Goal: Transaction & Acquisition: Purchase product/service

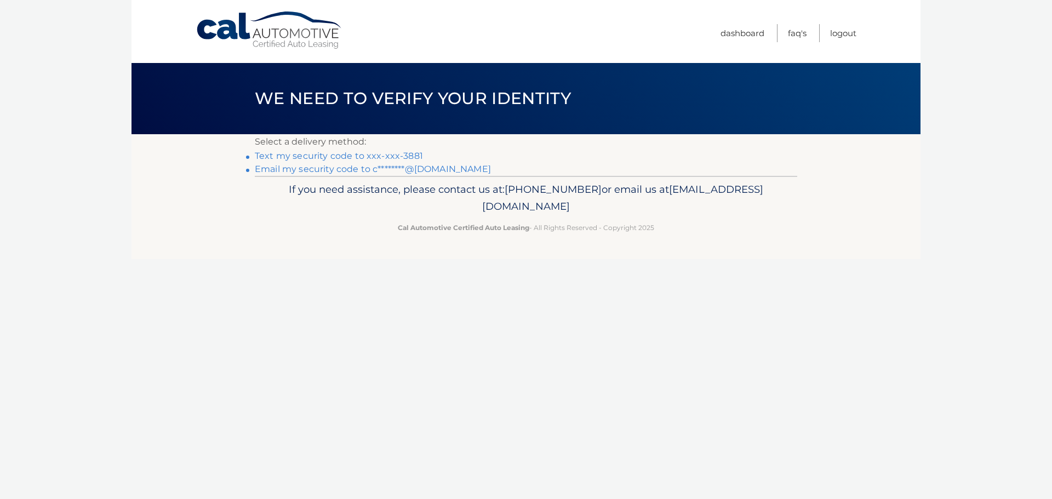
click at [347, 151] on link "Text my security code to xxx-xxx-3881" at bounding box center [339, 156] width 168 height 10
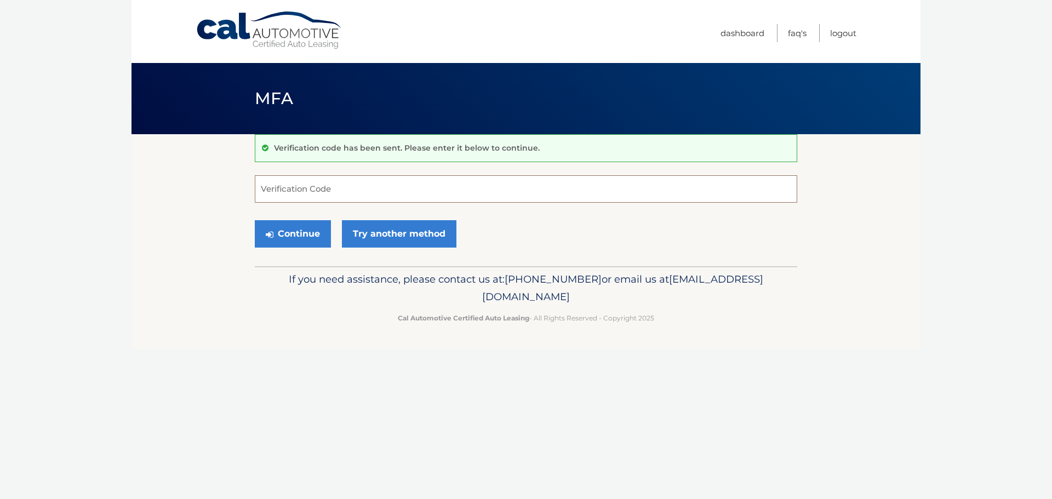
click at [346, 187] on input "Verification Code" at bounding box center [526, 188] width 542 height 27
type input "353235"
click at [299, 235] on button "Continue" at bounding box center [293, 233] width 76 height 27
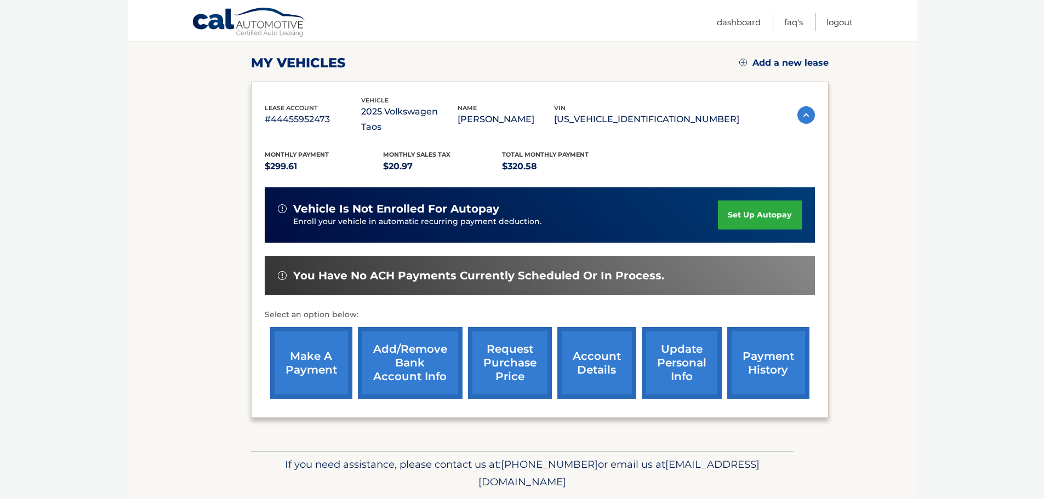
scroll to position [165, 0]
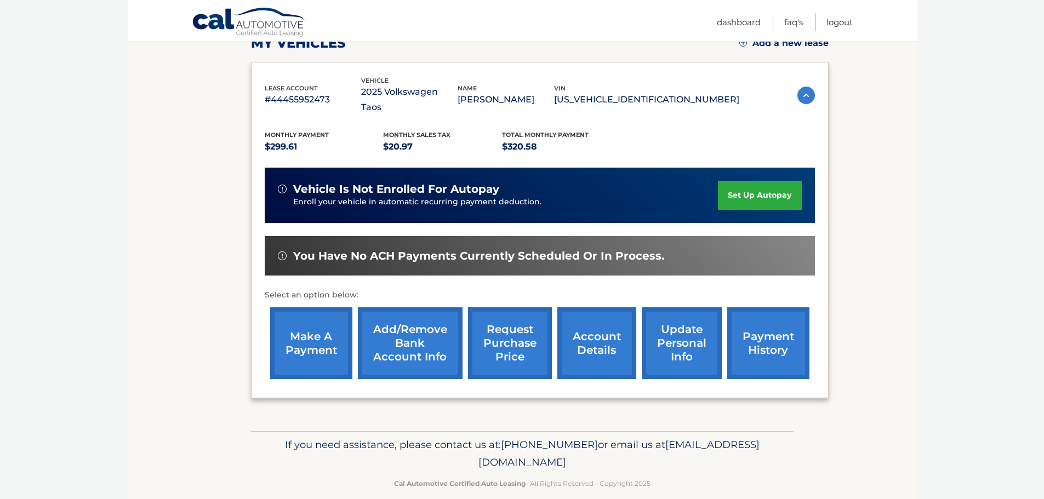
click at [299, 332] on link "make a payment" at bounding box center [311, 343] width 82 height 72
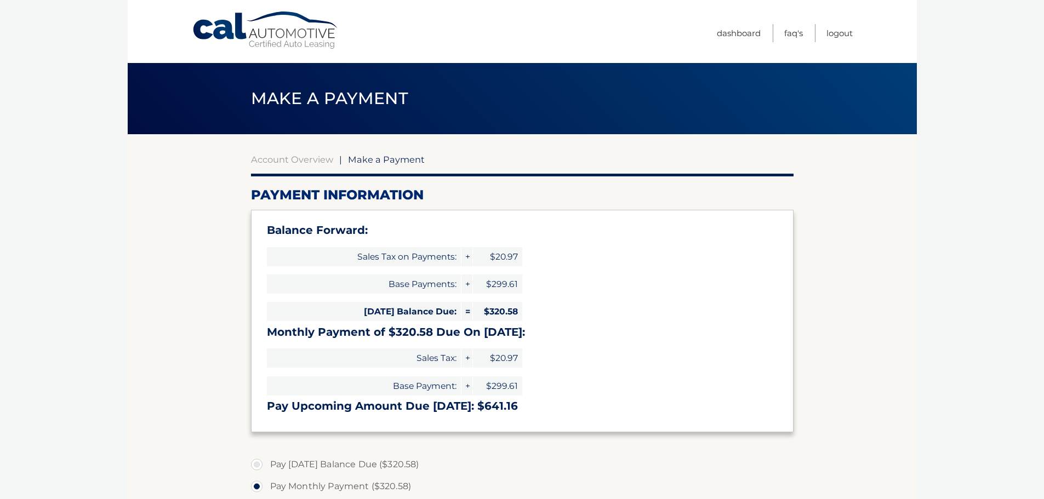
select select "OTg1OWQ3ZGQtODlhMC00Y2E5LThiYjgtYTEwMWVkMDc1ZmUy"
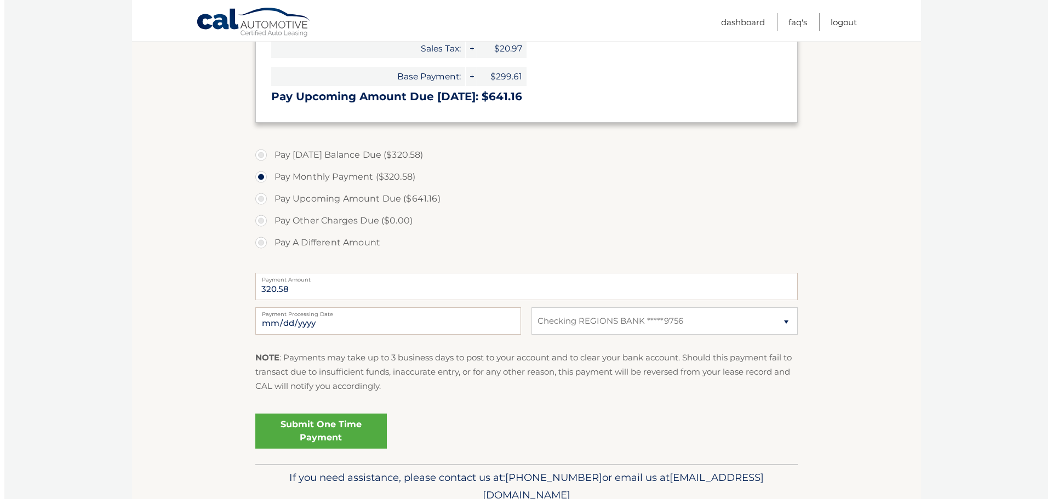
scroll to position [358, 0]
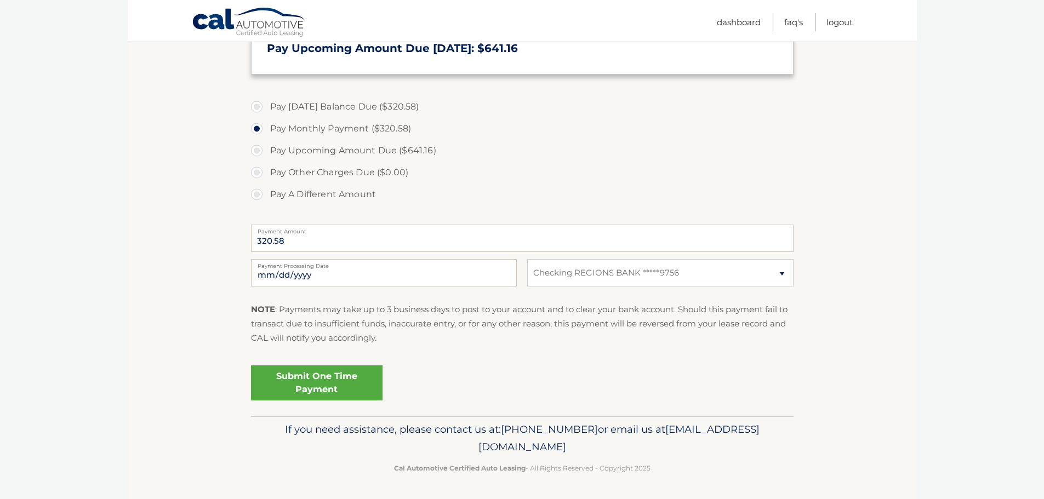
click at [337, 380] on link "Submit One Time Payment" at bounding box center [317, 382] width 132 height 35
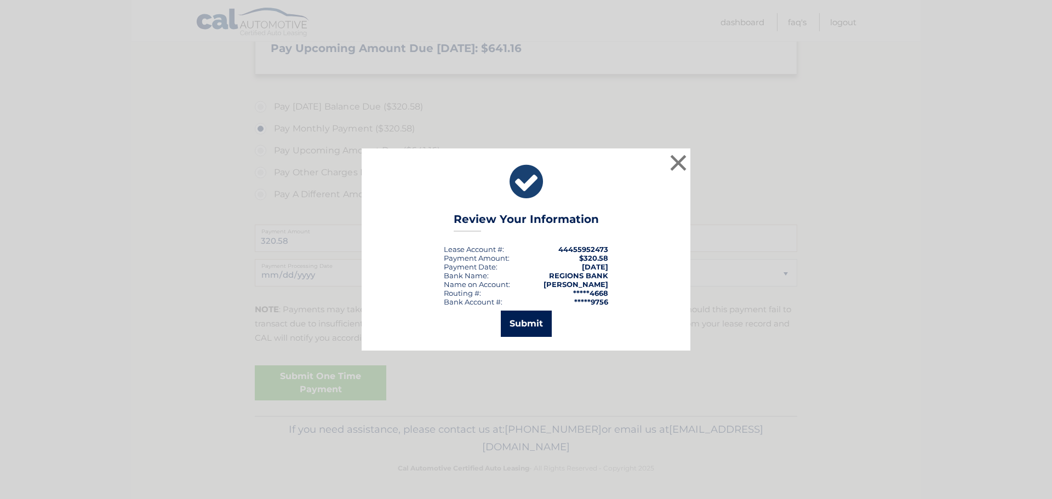
click at [526, 322] on button "Submit" at bounding box center [526, 324] width 51 height 26
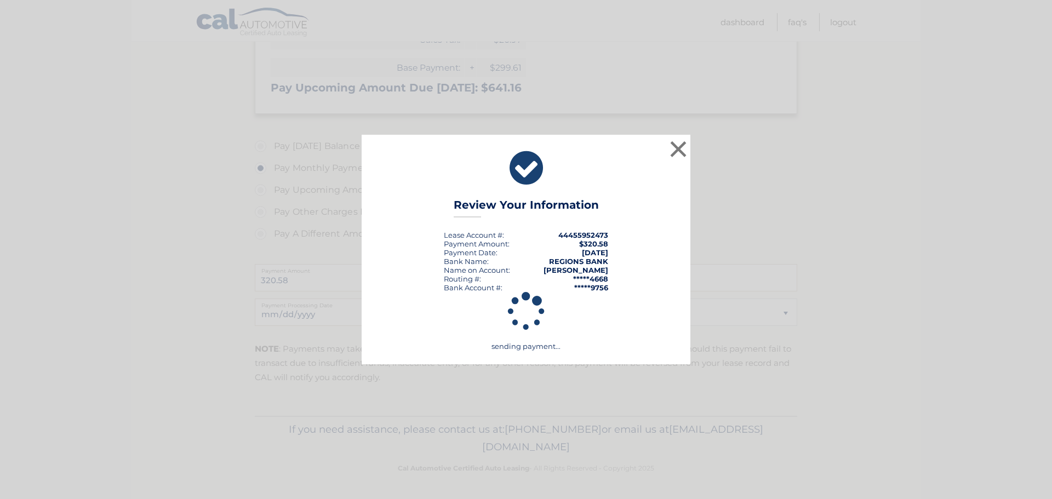
scroll to position [318, 0]
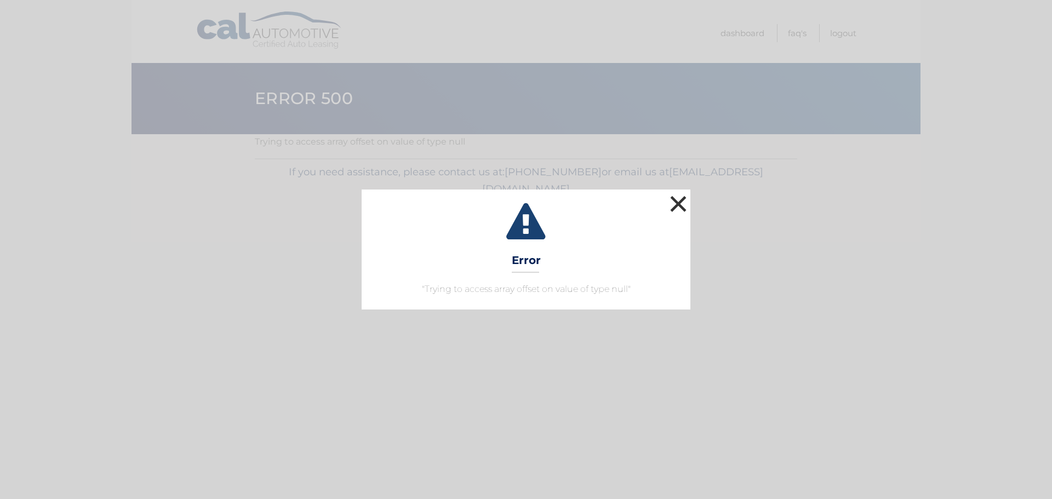
click at [678, 207] on button "×" at bounding box center [678, 204] width 22 height 22
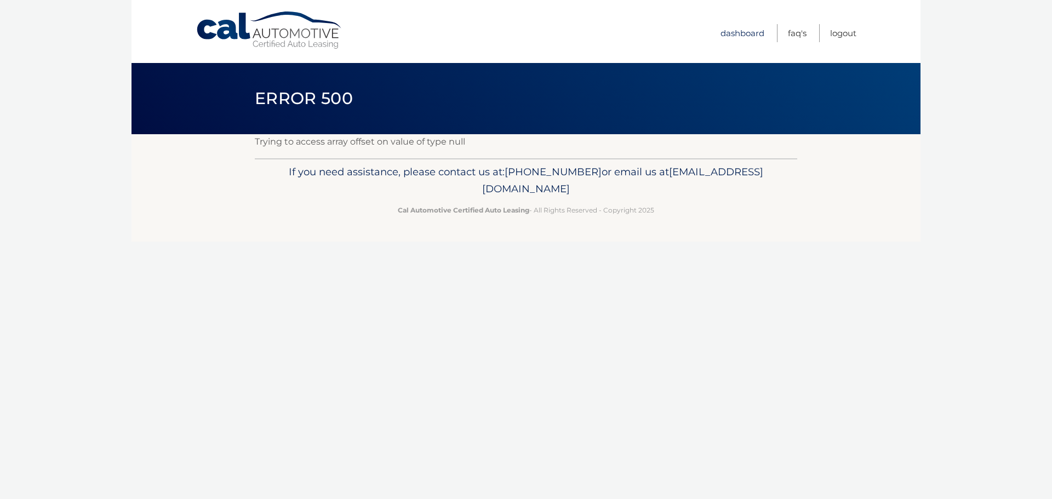
click at [742, 33] on link "Dashboard" at bounding box center [743, 33] width 44 height 18
click at [739, 32] on link "Dashboard" at bounding box center [743, 33] width 44 height 18
